Goal: Answer question/provide support: Share knowledge or assist other users

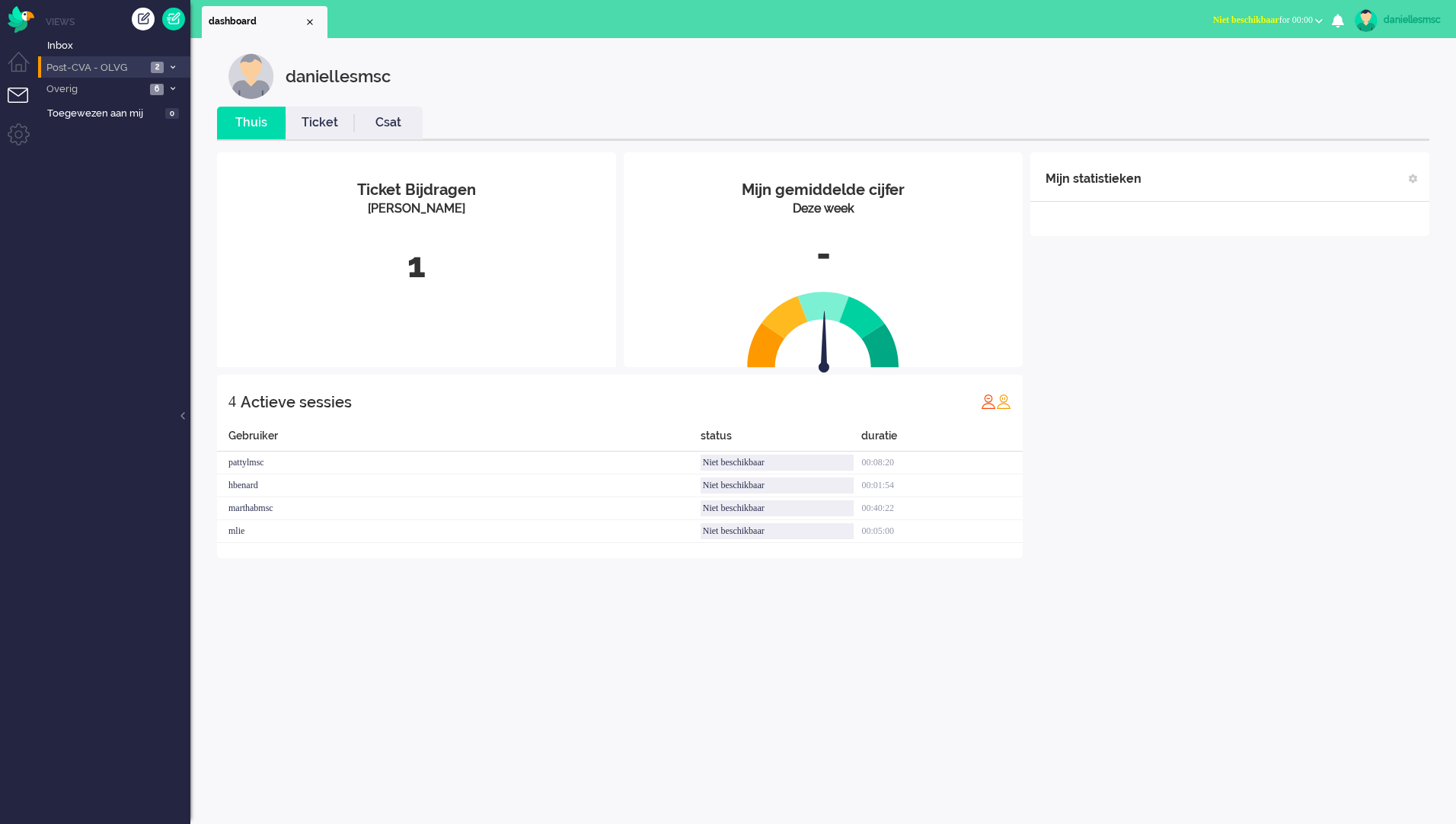
click at [168, 64] on span at bounding box center [172, 67] width 11 height 9
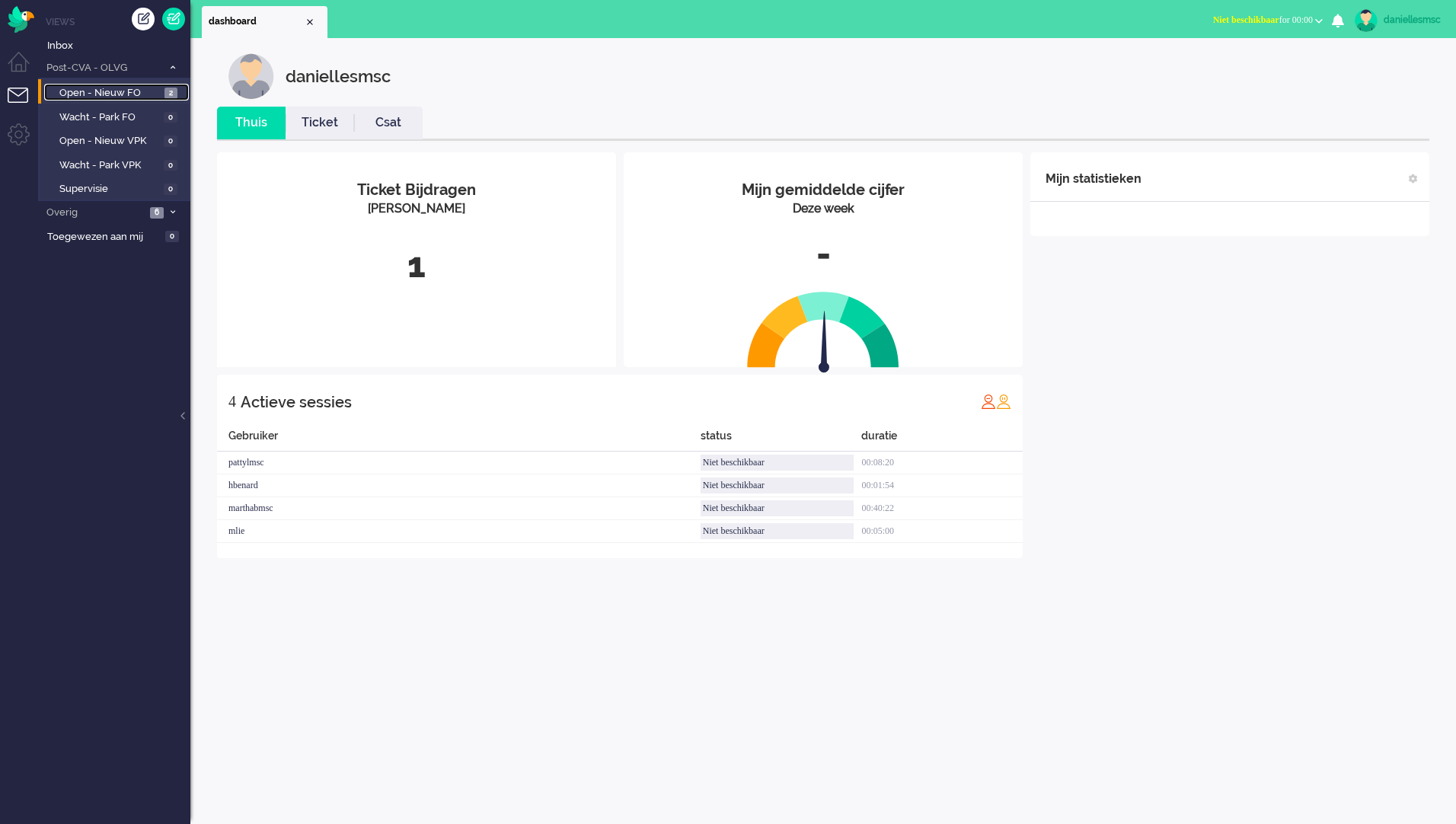
click at [110, 95] on span "Open - Nieuw FO" at bounding box center [110, 93] width 101 height 14
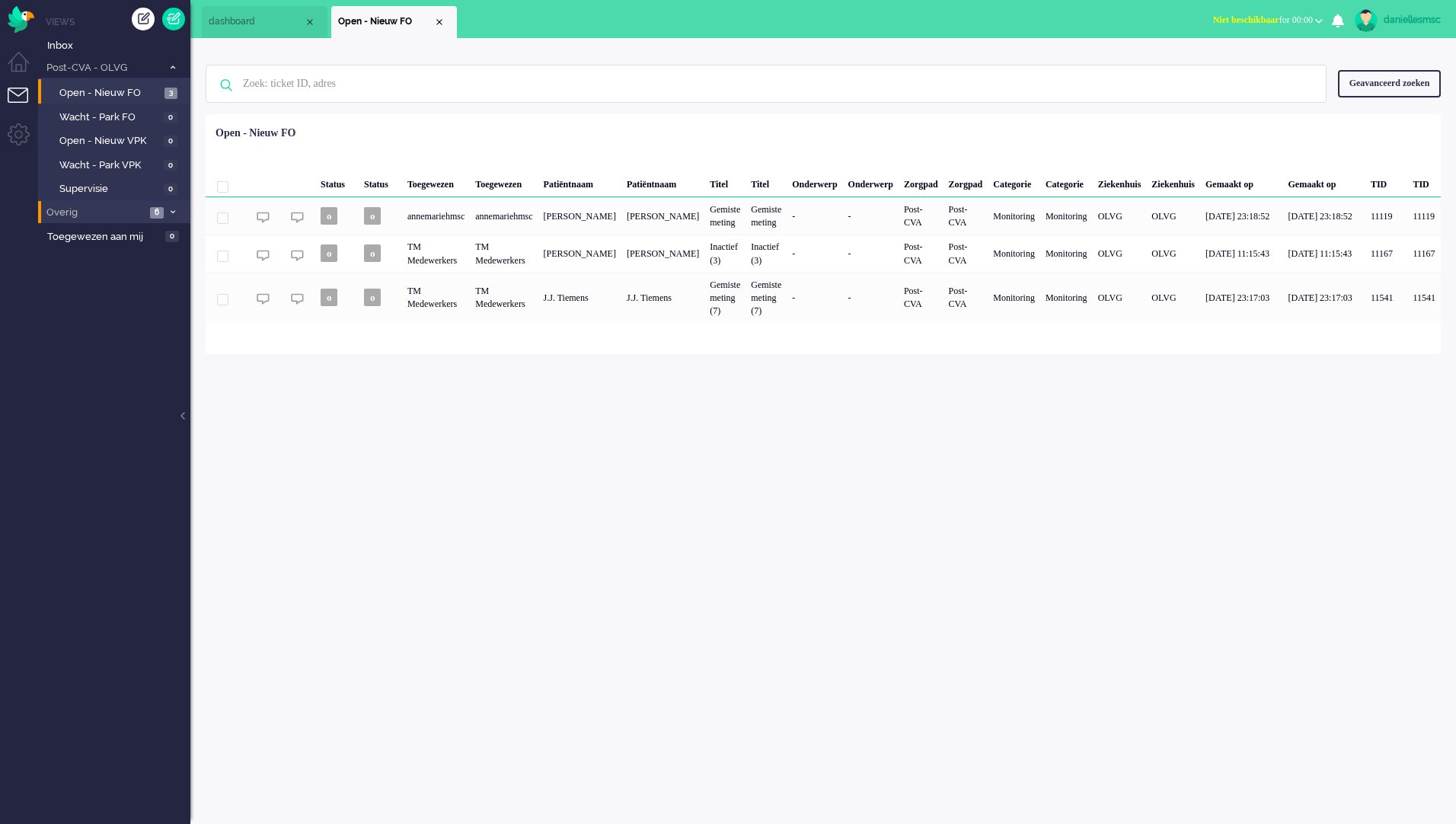
click at [178, 212] on span at bounding box center [172, 213] width 11 height 9
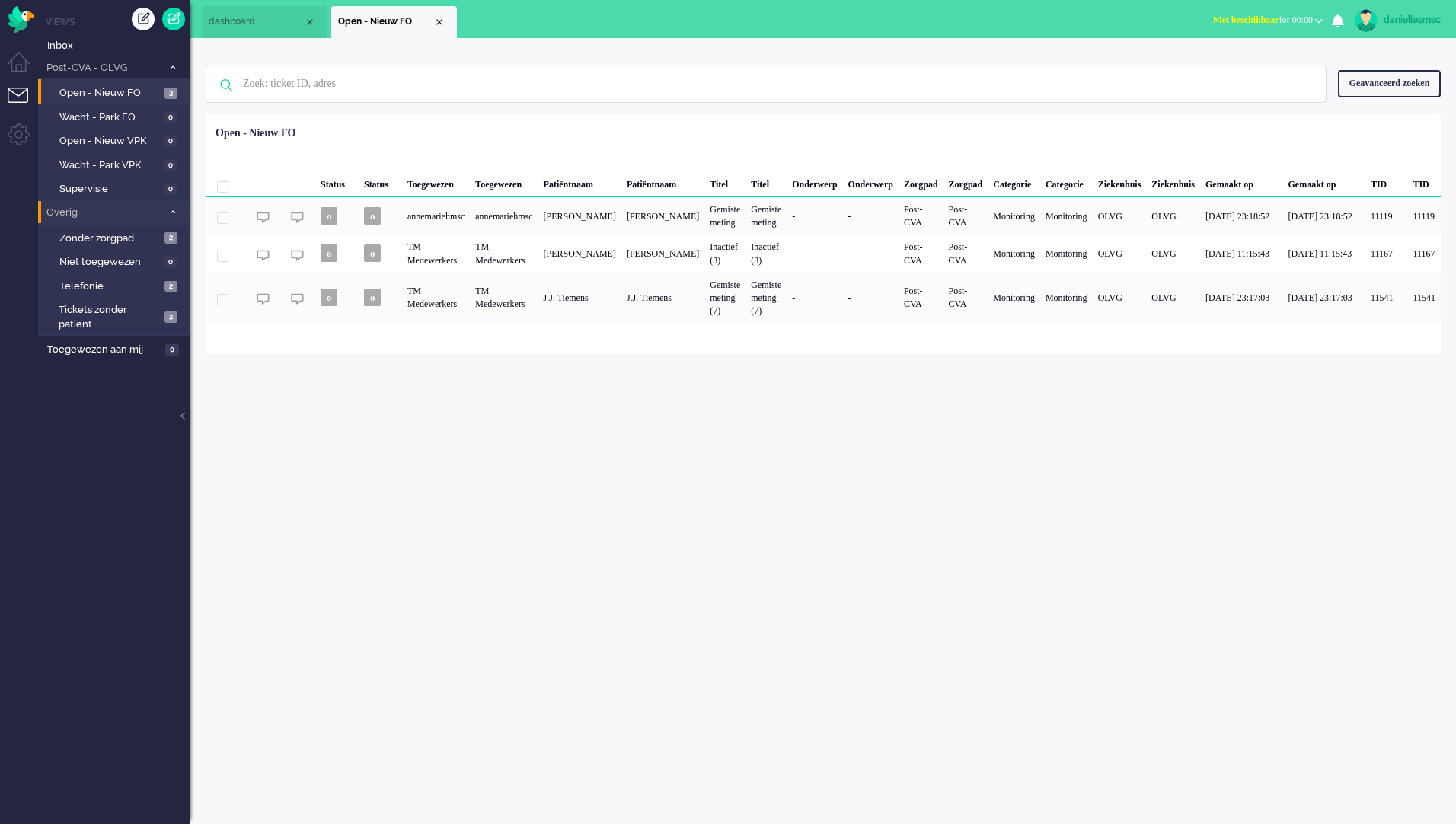
click at [178, 212] on span at bounding box center [172, 213] width 11 height 9
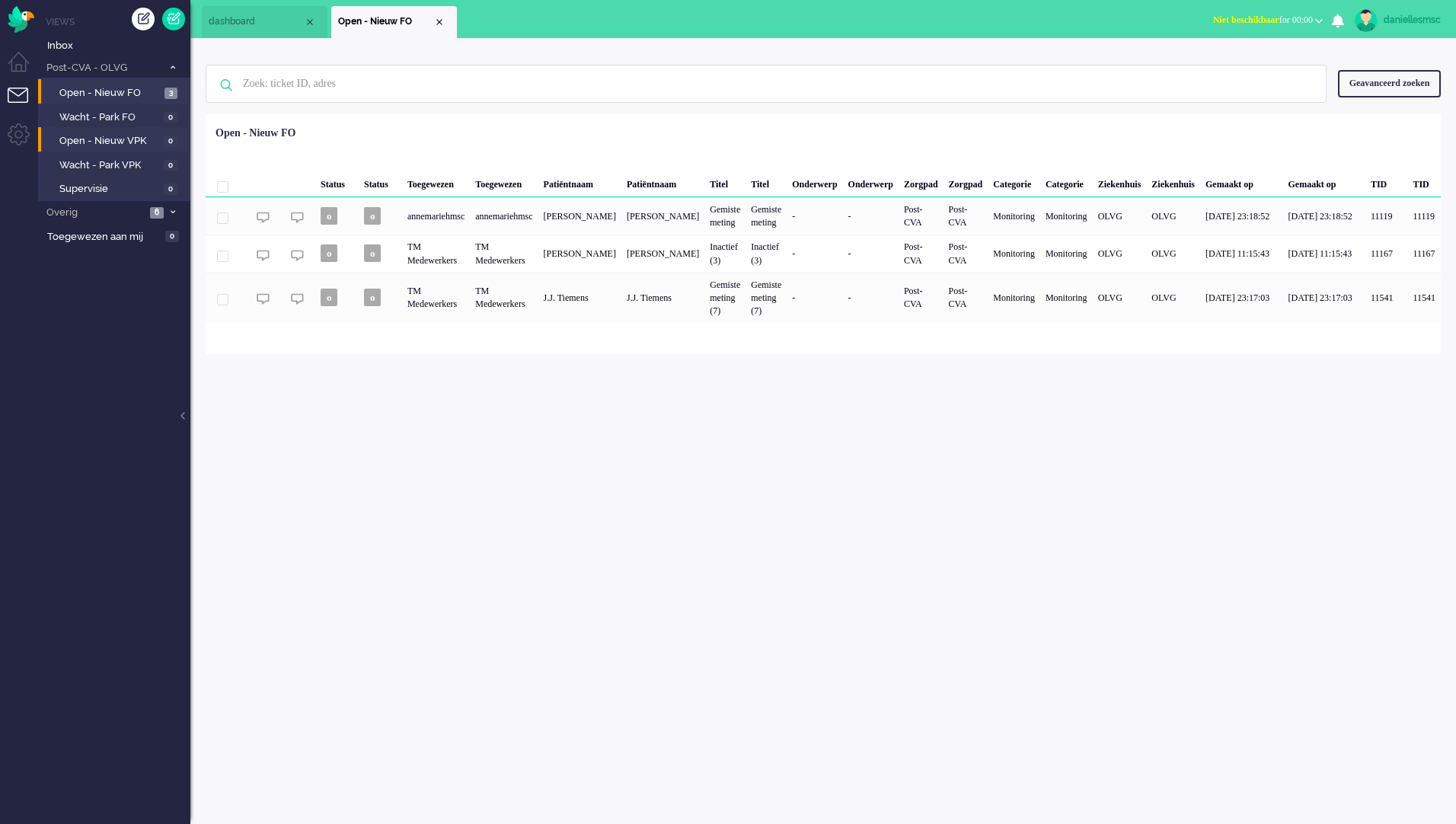
click at [129, 149] on li "Open - Nieuw VPK 0" at bounding box center [113, 139] width 151 height 24
click at [136, 141] on span "Open - Nieuw VPK" at bounding box center [109, 141] width 100 height 14
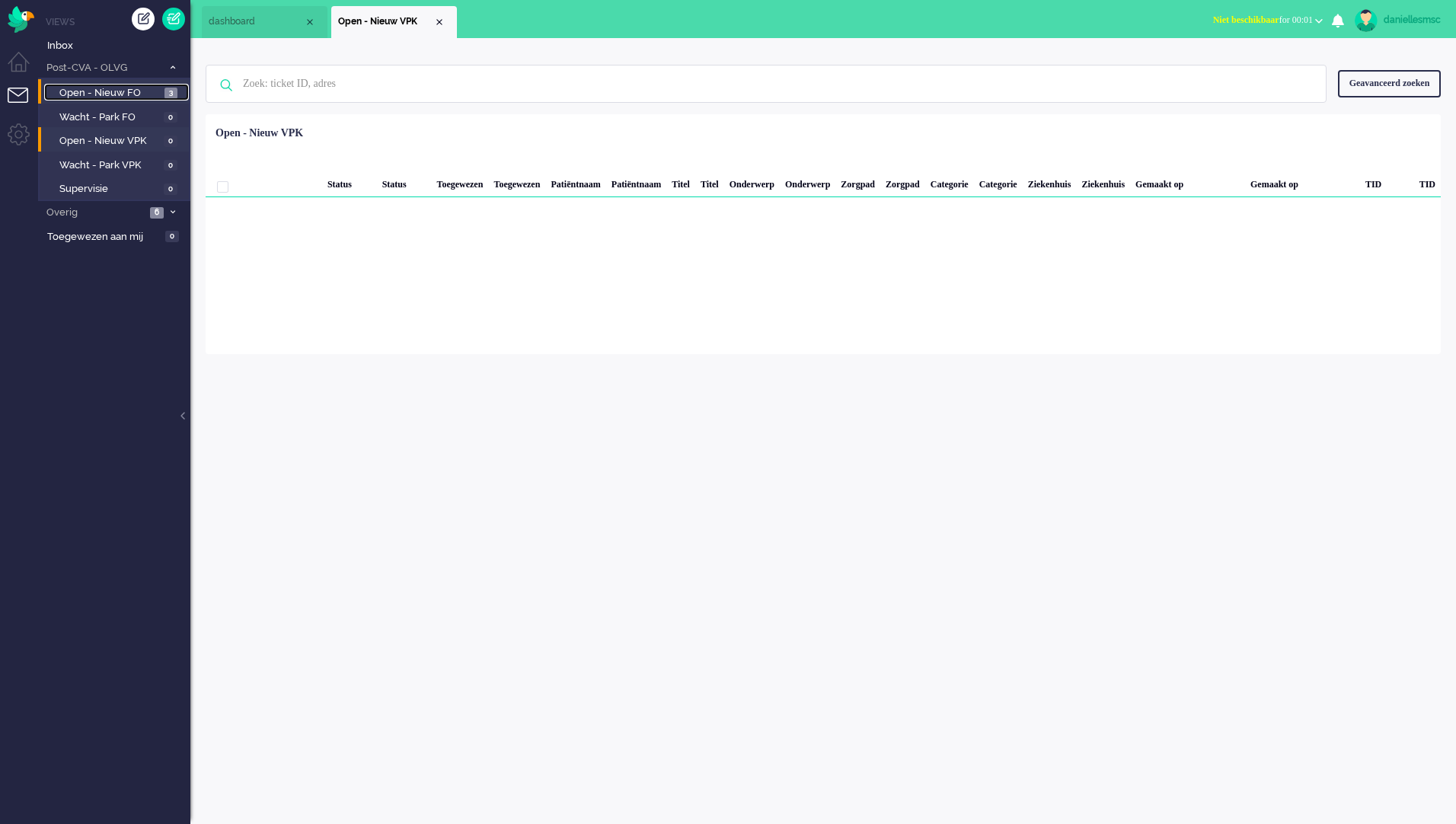
click at [137, 92] on span "Open - Nieuw FO" at bounding box center [110, 93] width 101 height 14
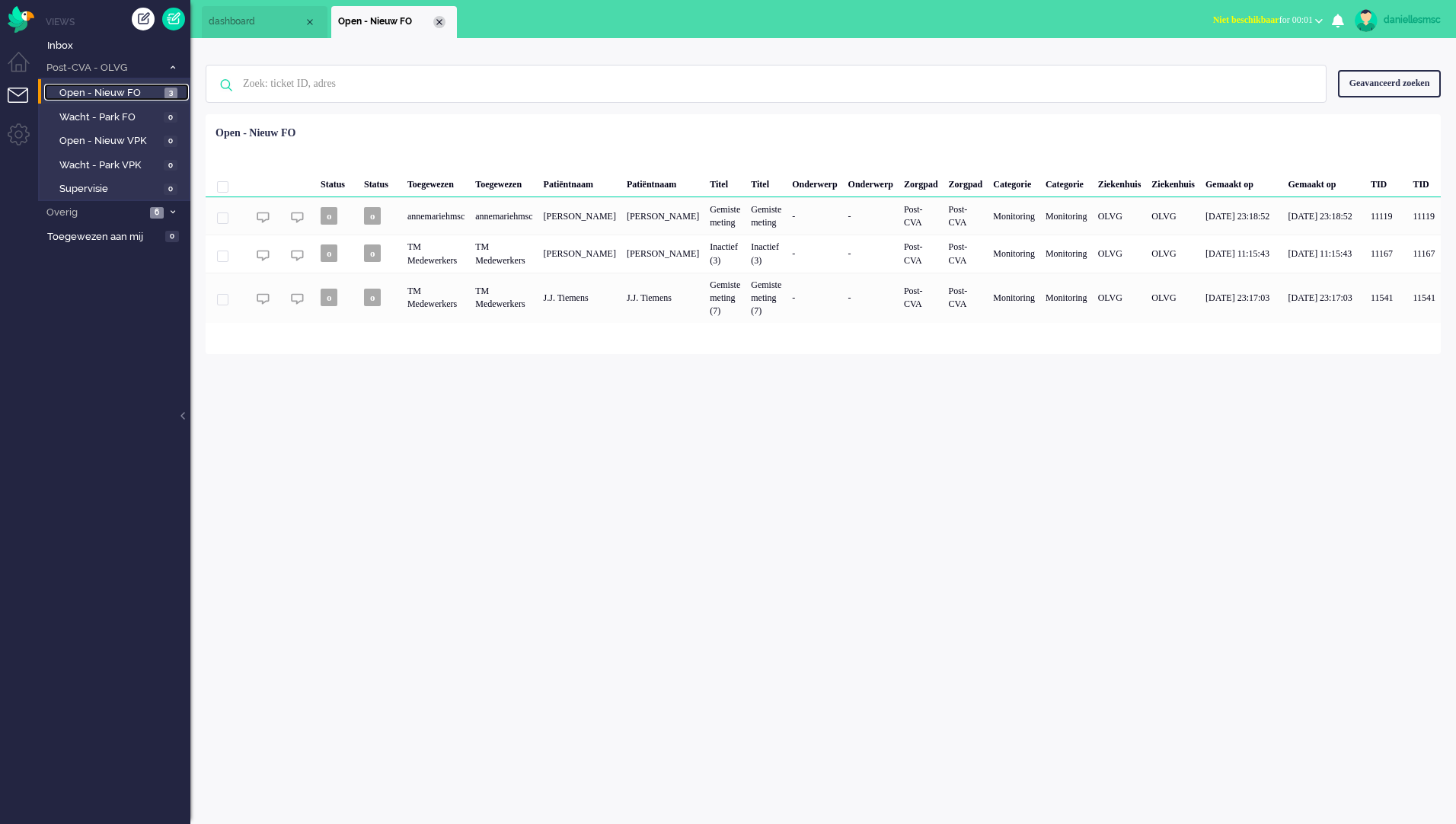
click at [441, 26] on div "Close tab" at bounding box center [439, 21] width 12 height 12
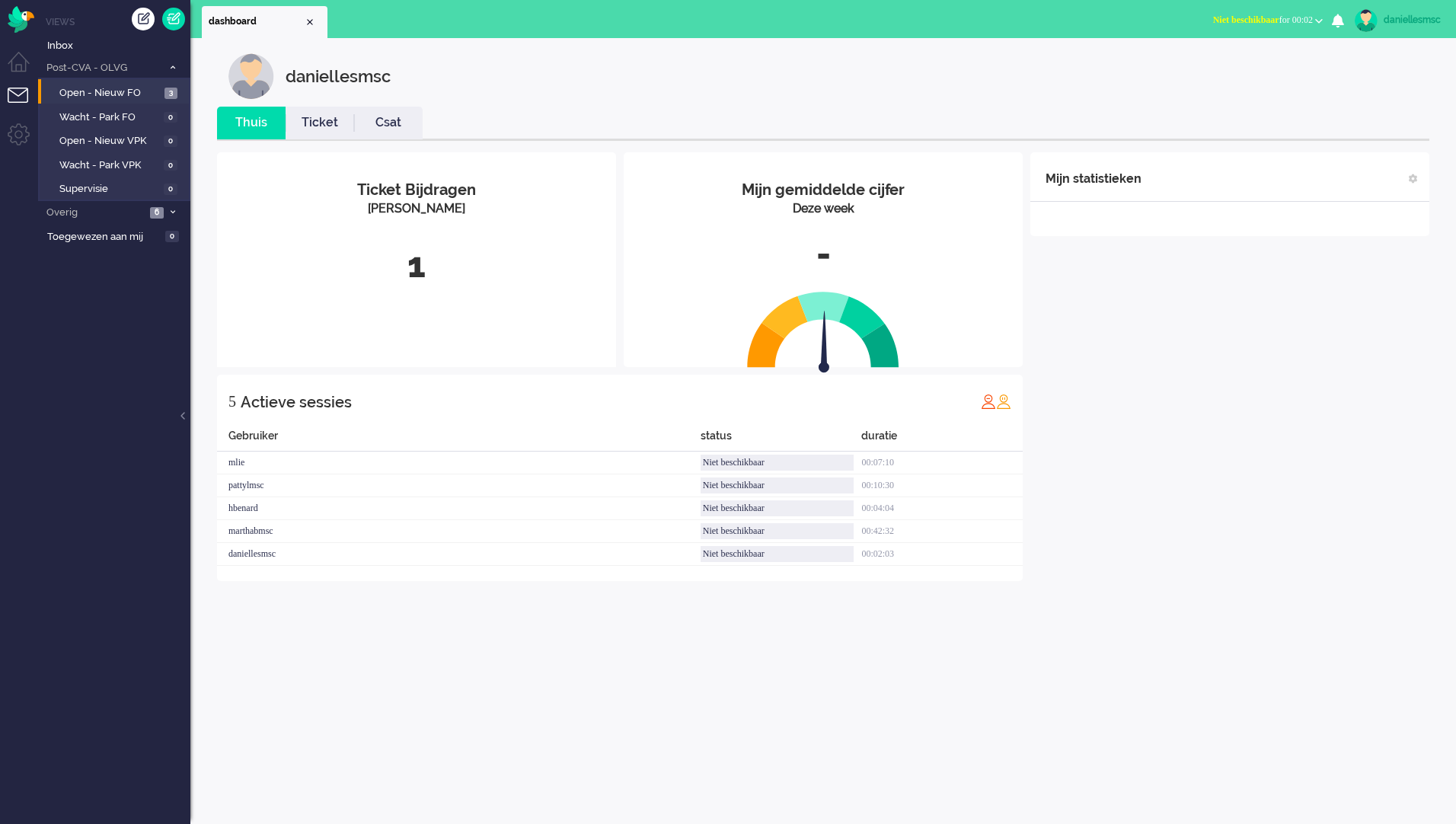
click at [1307, 17] on span "Niet beschikbaar for 00:02" at bounding box center [1263, 19] width 100 height 10
click at [1221, 66] on label "Online" at bounding box center [1260, 68] width 120 height 13
click at [131, 94] on span "Open - Nieuw FO" at bounding box center [110, 93] width 101 height 14
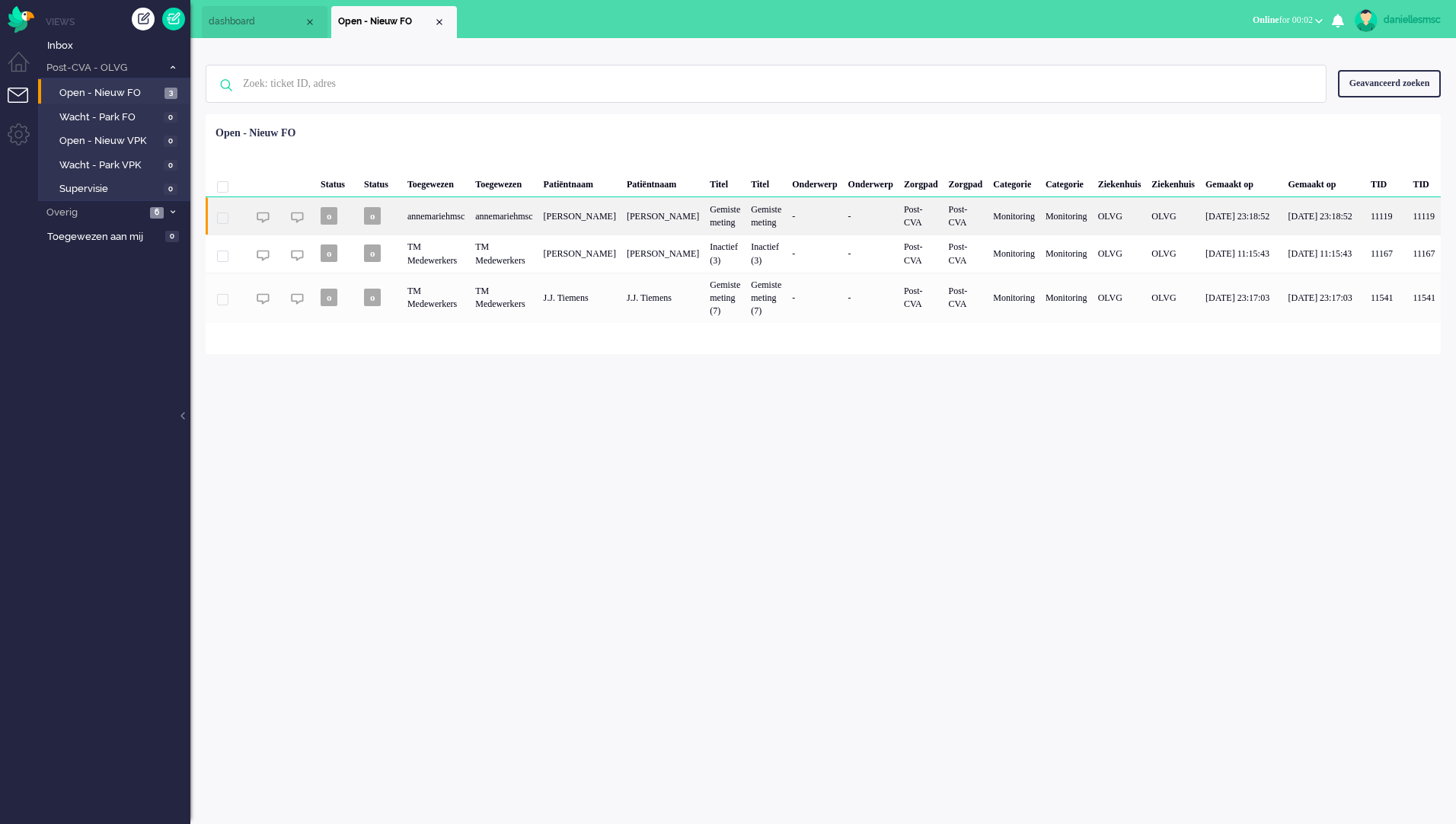
click at [602, 215] on div "[PERSON_NAME]" at bounding box center [580, 216] width 83 height 37
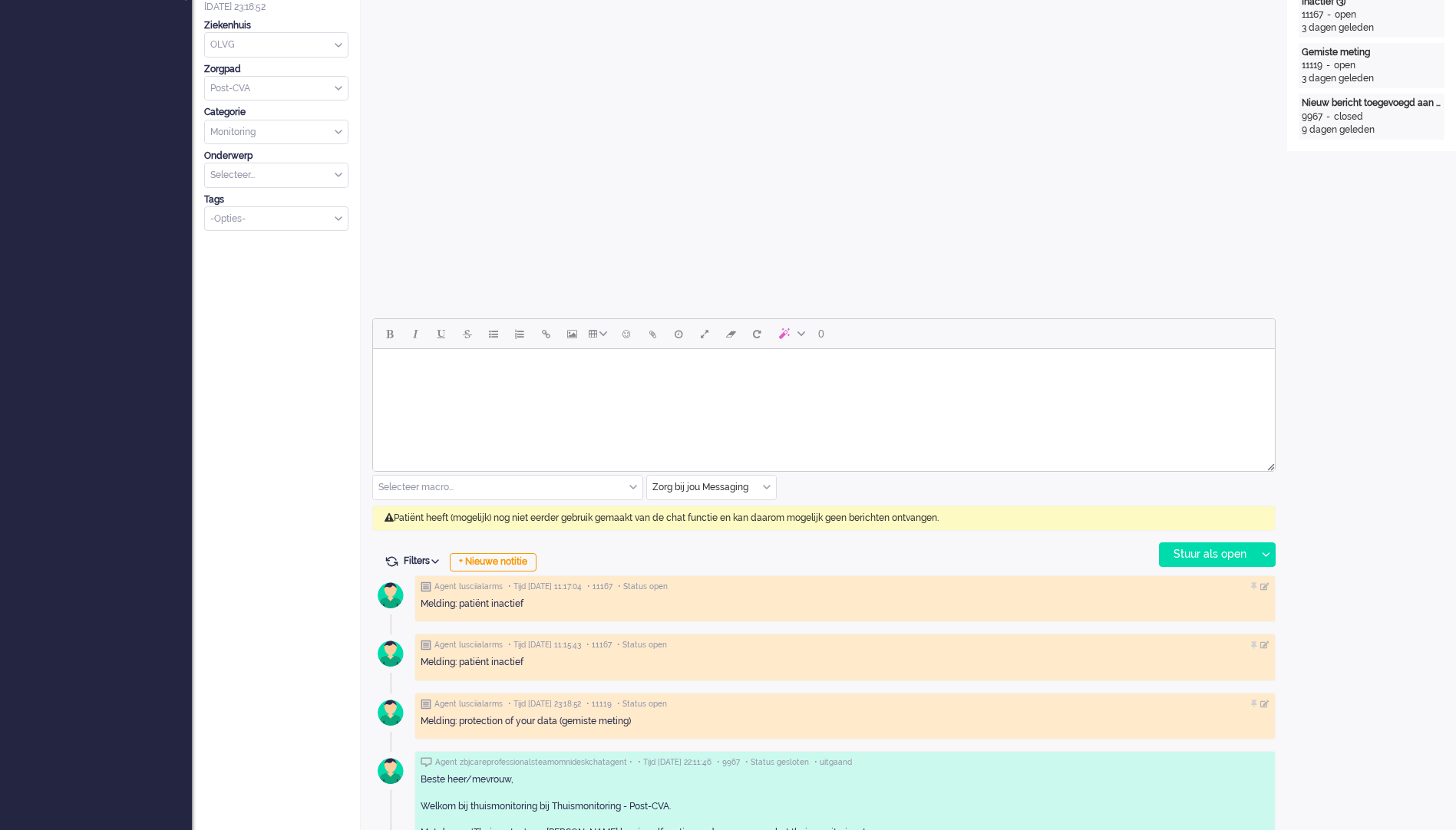
scroll to position [652, 0]
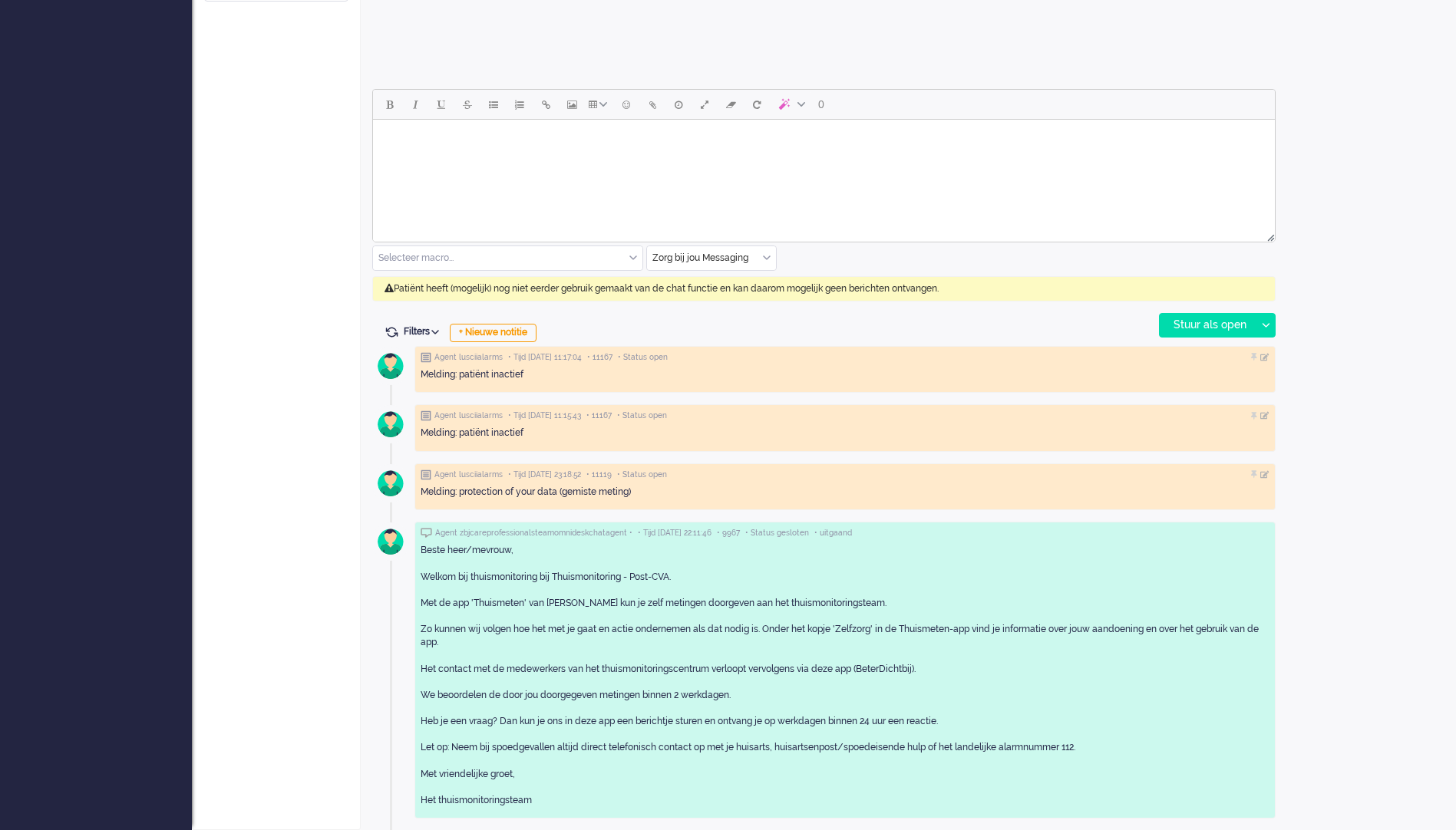
click at [611, 159] on html at bounding box center [824, 138] width 902 height 39
click at [621, 261] on input "text" at bounding box center [508, 258] width 269 height 24
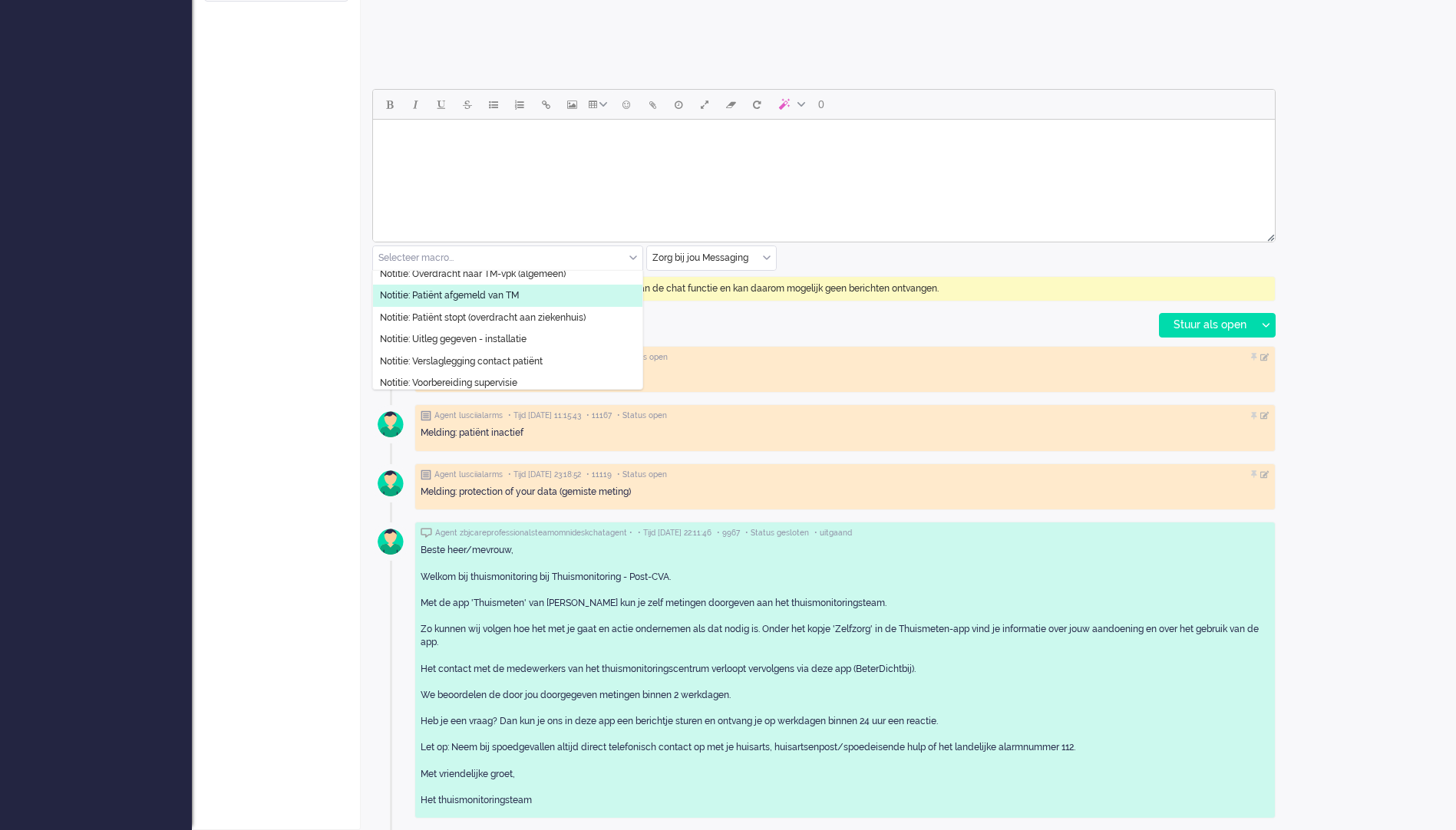
scroll to position [407, 0]
click at [540, 159] on html at bounding box center [824, 138] width 902 height 39
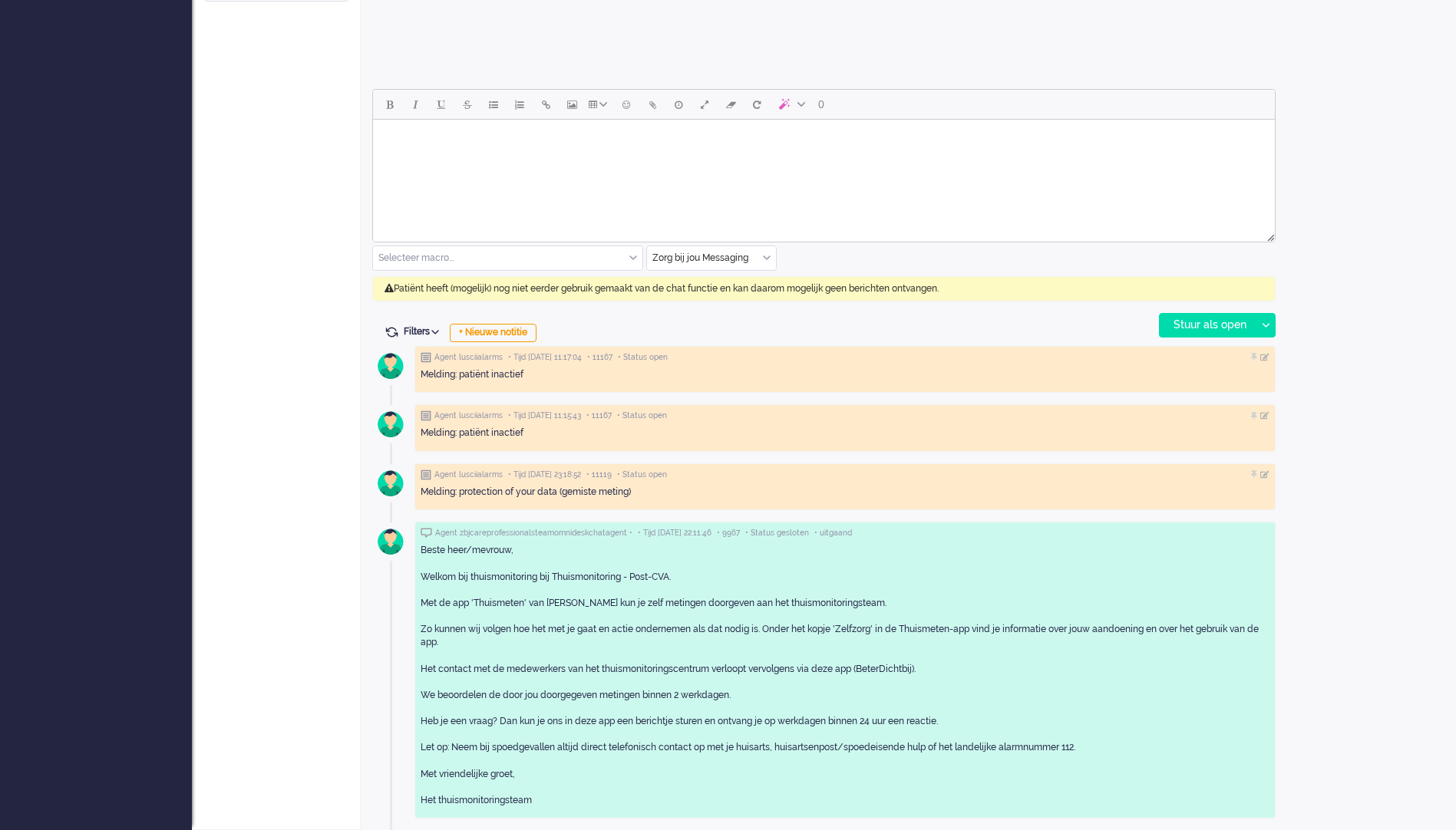
click at [561, 259] on input "text" at bounding box center [508, 258] width 269 height 24
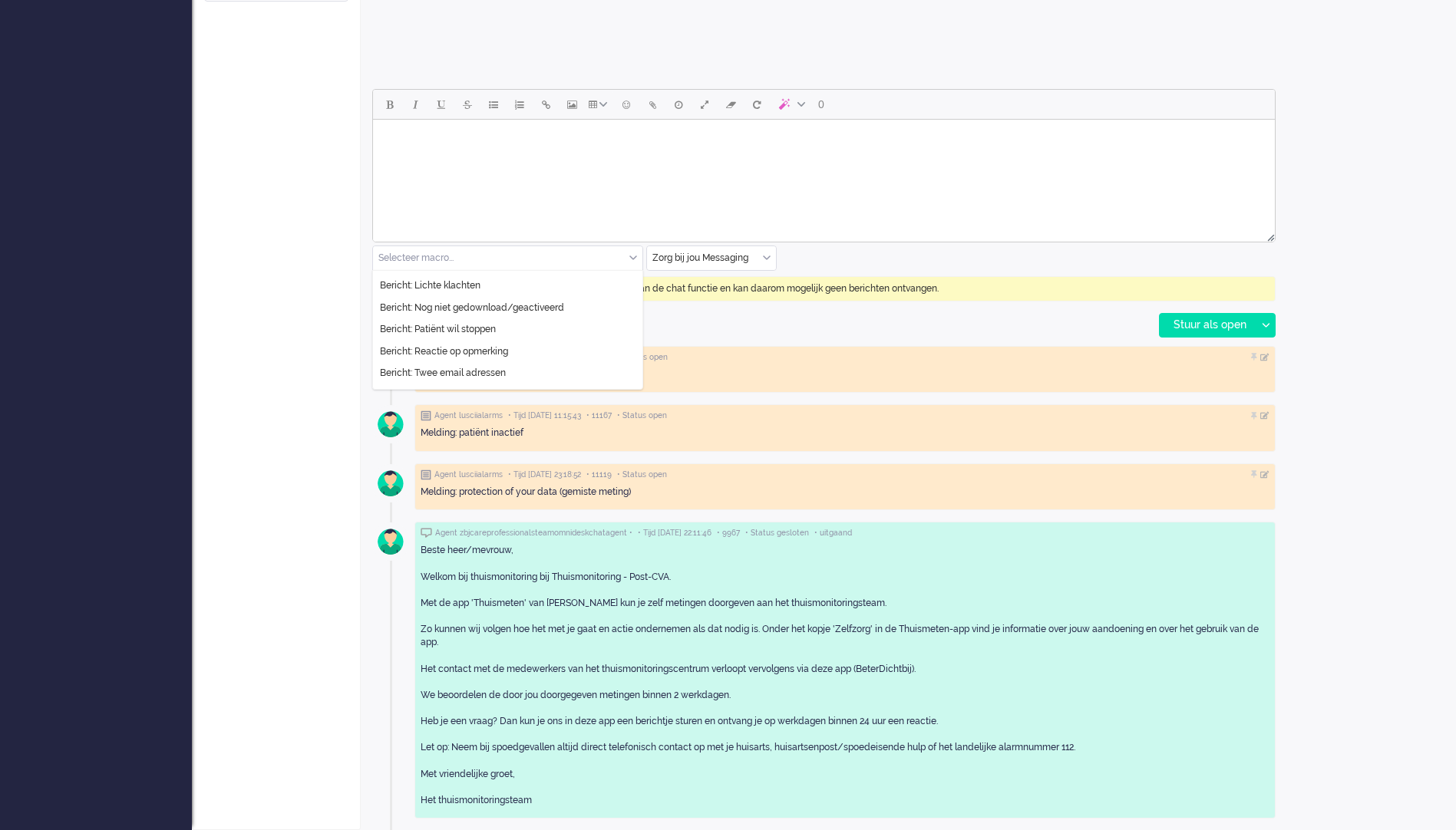
scroll to position [154, 0]
click at [545, 325] on li "Bericht: Patiënt wil stoppen" at bounding box center [508, 325] width 269 height 22
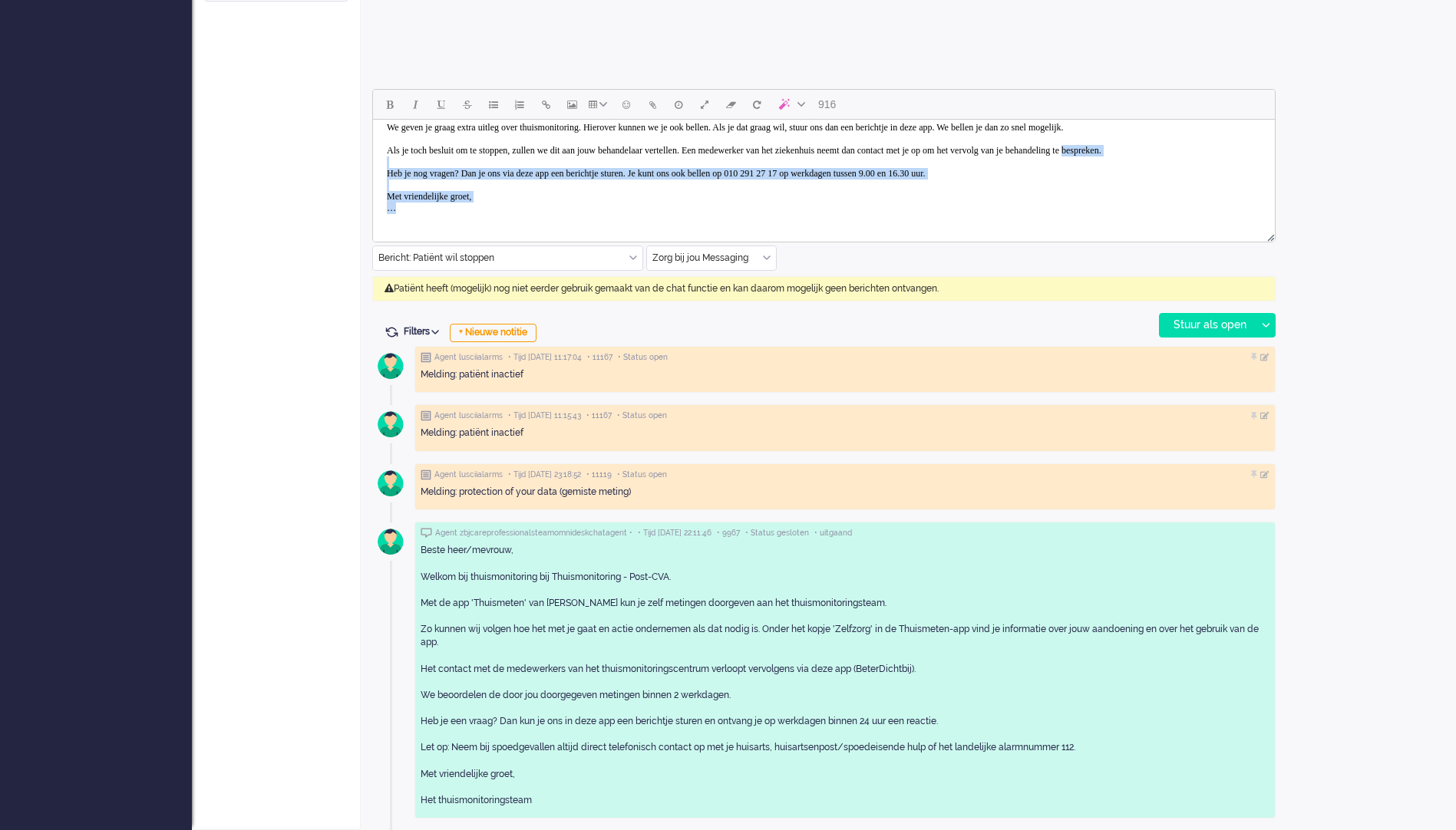
scroll to position [0, 0]
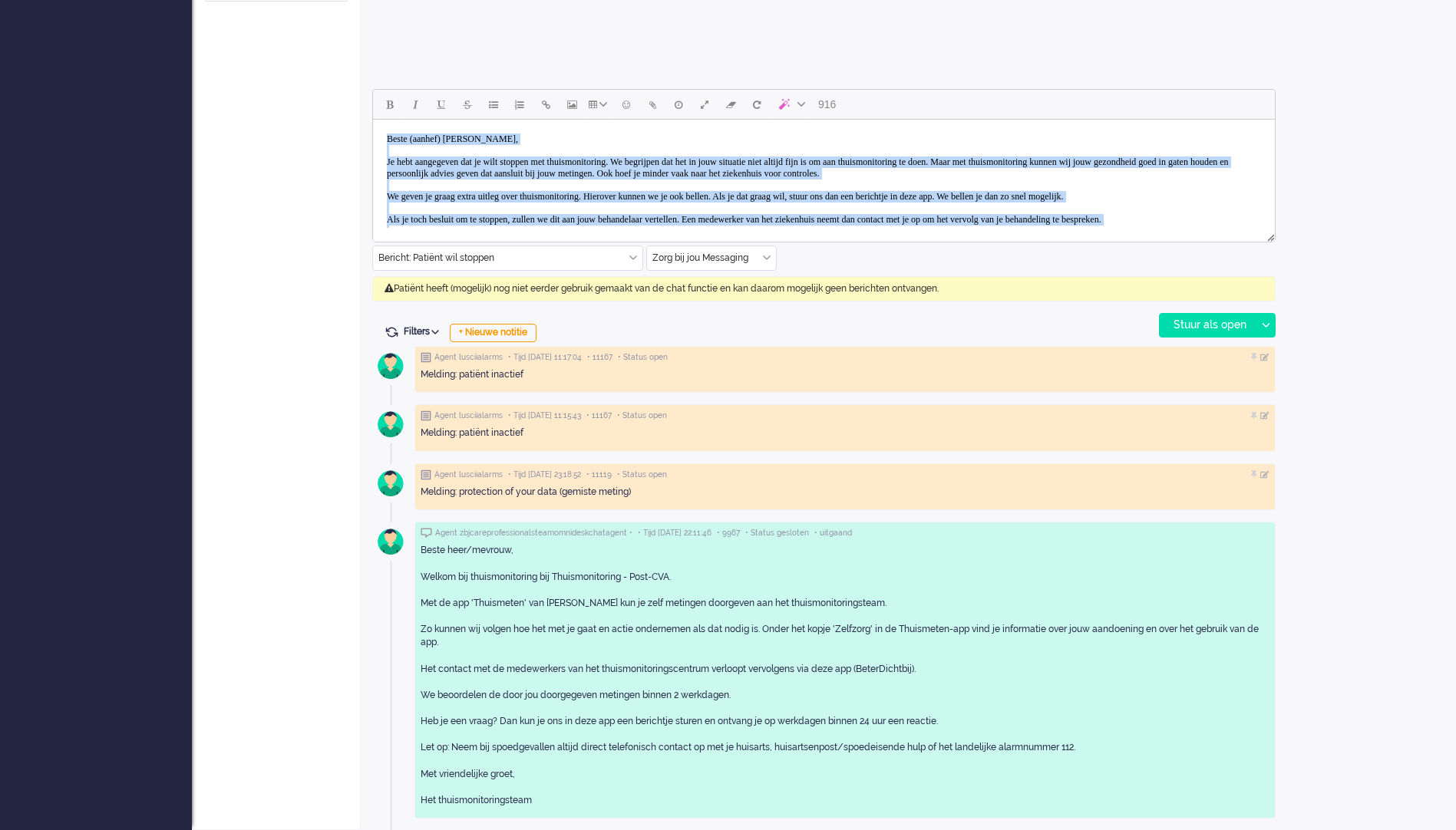
drag, startPoint x: 455, startPoint y: 211, endPoint x: 322, endPoint y: 105, distance: 170.1
click at [373, 119] on html "Beste (aanhef) [PERSON_NAME], Je hebt aangegeven dat je wilt stoppen met thuism…" at bounding box center [824, 208] width 902 height 177
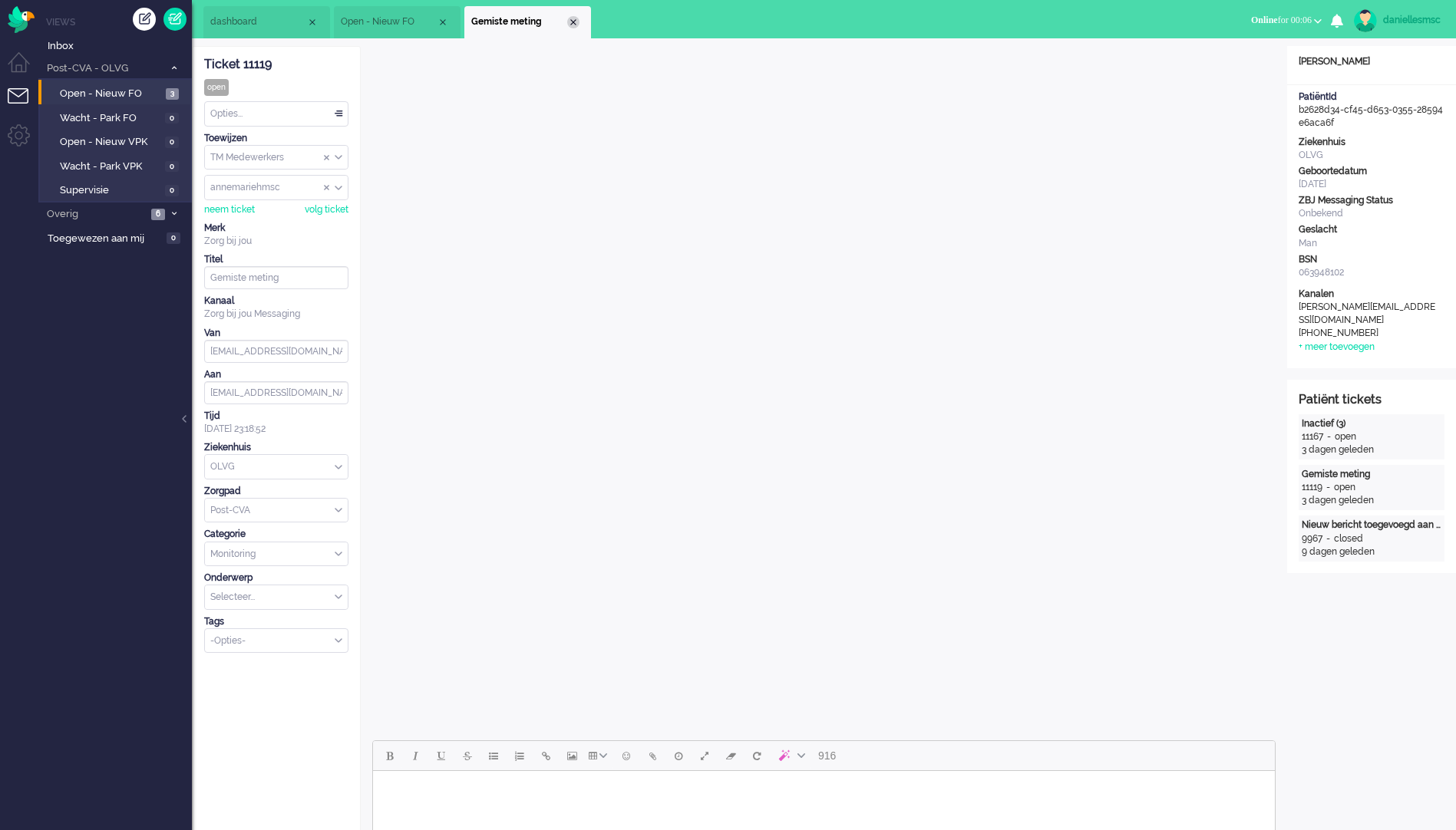
click at [572, 22] on div "Close tab" at bounding box center [572, 21] width 12 height 12
